Goal: Check status: Check status

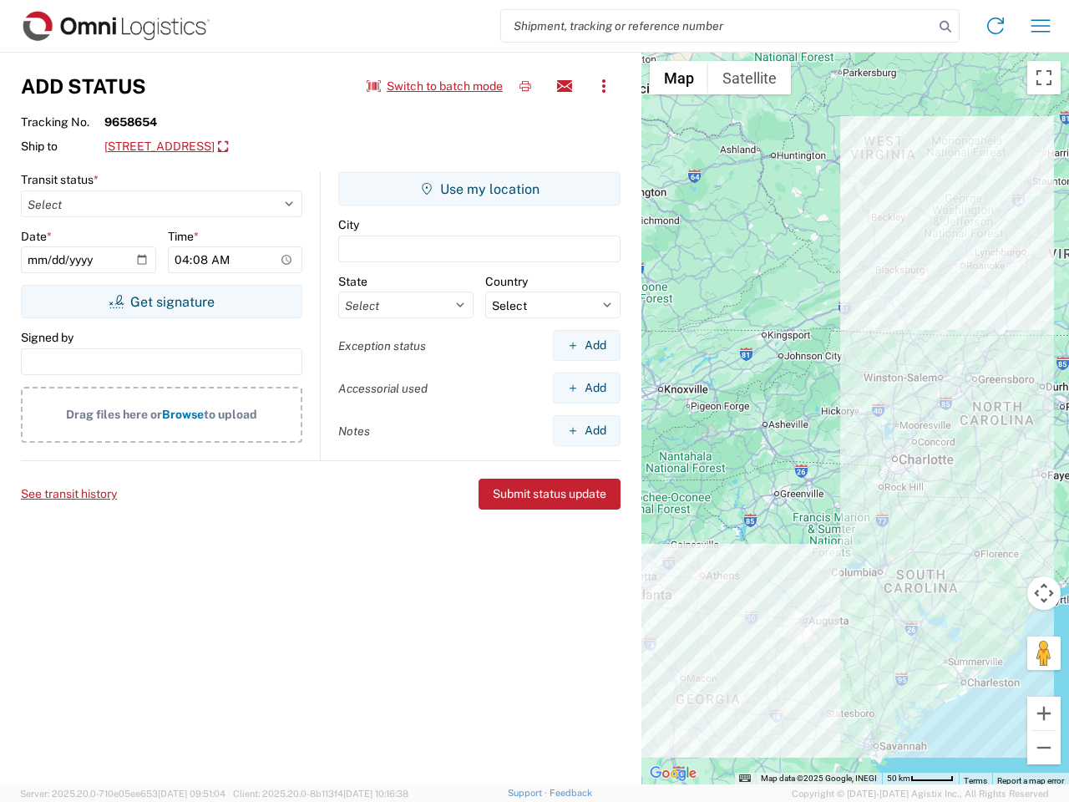
click at [717, 26] on input "search" at bounding box center [717, 26] width 433 height 32
click at [945, 27] on icon at bounding box center [945, 26] width 23 height 23
click at [995, 26] on icon at bounding box center [995, 26] width 27 height 27
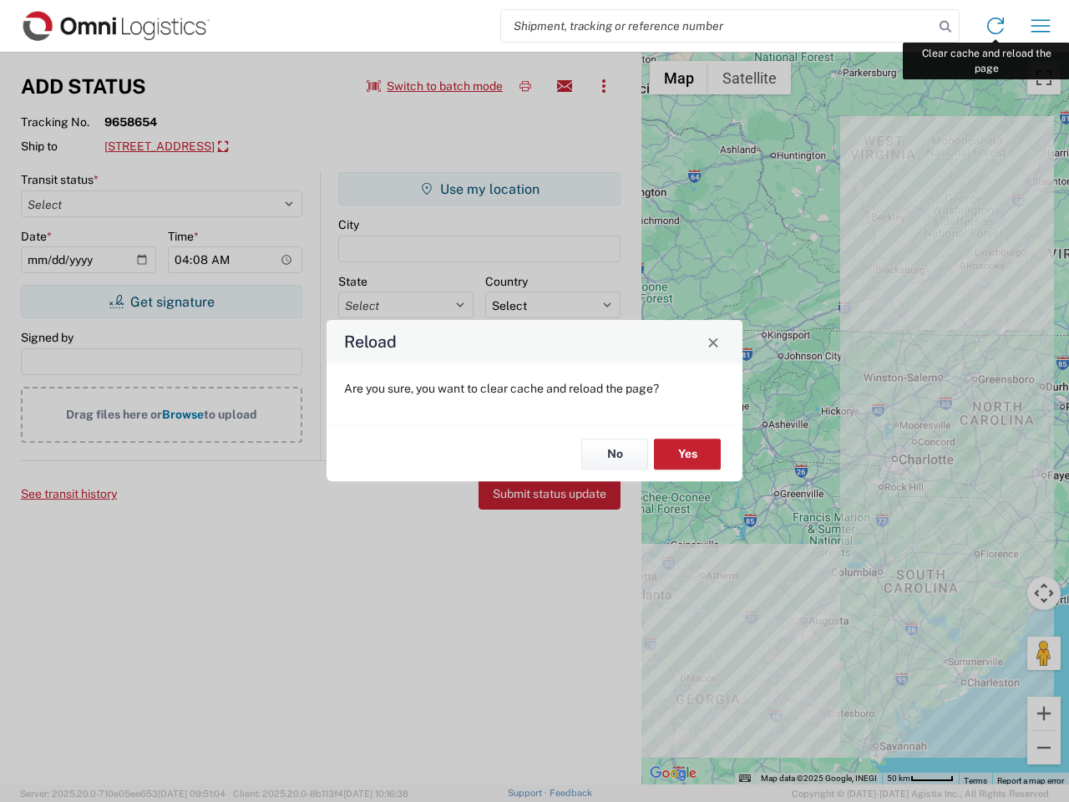
click at [1041, 26] on div "Reload Are you sure, you want to clear cache and reload the page? No Yes" at bounding box center [534, 401] width 1069 height 802
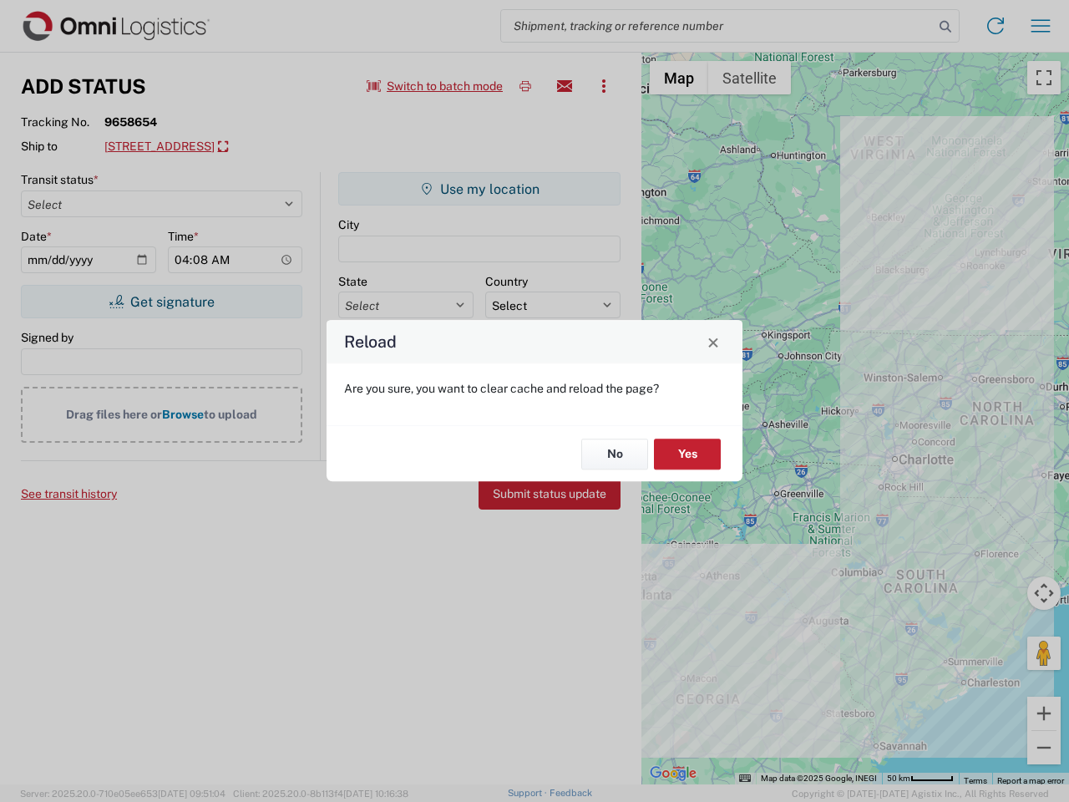
click at [435, 86] on div "Reload Are you sure, you want to clear cache and reload the page? No Yes" at bounding box center [534, 401] width 1069 height 802
click at [525, 86] on div "Reload Are you sure, you want to clear cache and reload the page? No Yes" at bounding box center [534, 401] width 1069 height 802
click at [565, 86] on div "Reload Are you sure, you want to clear cache and reload the page? No Yes" at bounding box center [534, 401] width 1069 height 802
click at [604, 86] on div "Reload Are you sure, you want to clear cache and reload the page? No Yes" at bounding box center [534, 401] width 1069 height 802
click at [229, 147] on div "Reload Are you sure, you want to clear cache and reload the page? No Yes" at bounding box center [534, 401] width 1069 height 802
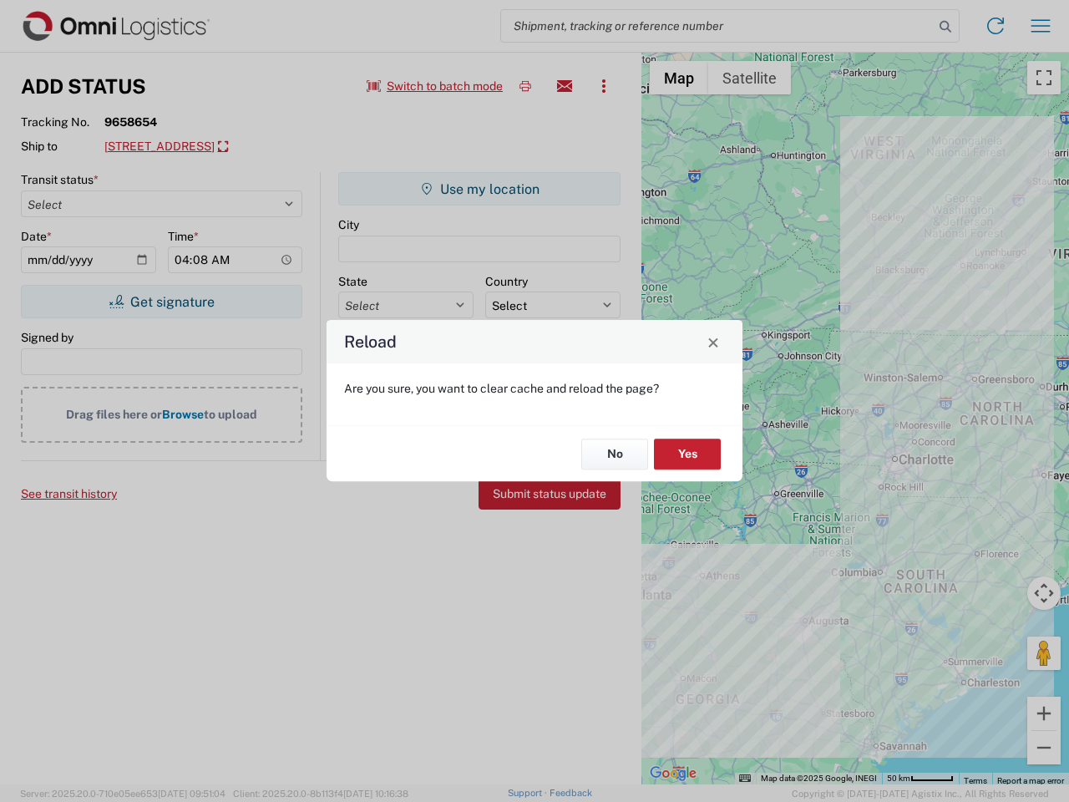
click at [161, 301] on div "Reload Are you sure, you want to clear cache and reload the page? No Yes" at bounding box center [534, 401] width 1069 height 802
